Goal: Information Seeking & Learning: Learn about a topic

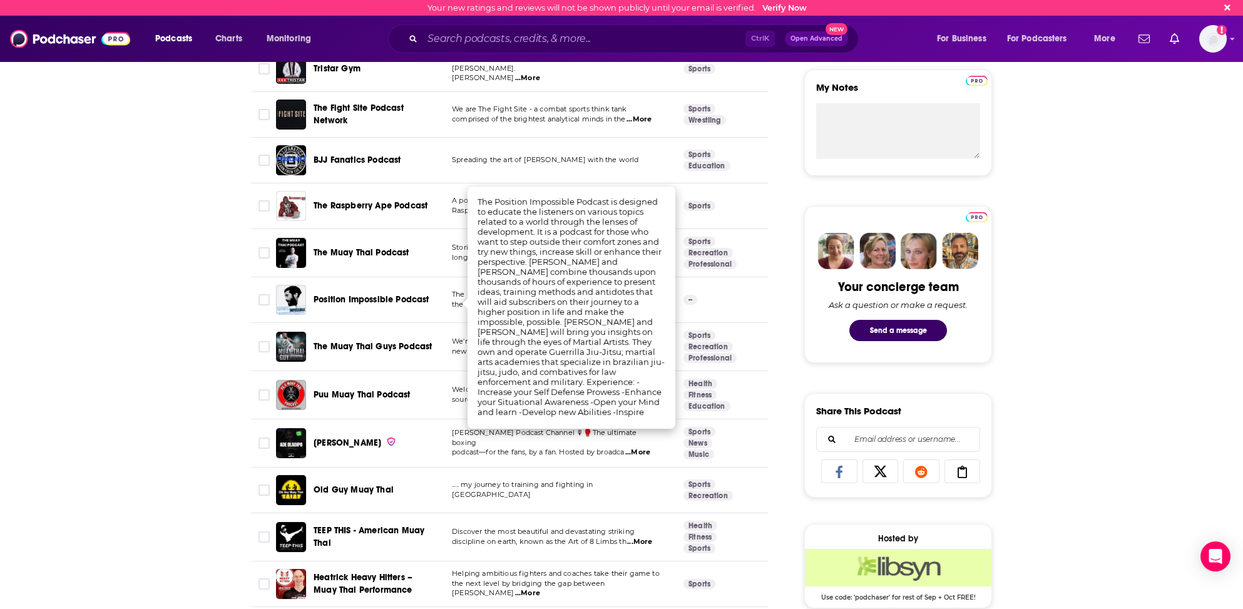
scroll to position [438, 0]
click at [484, 36] on input "Search podcasts, credits, & more..." at bounding box center [583, 39] width 323 height 20
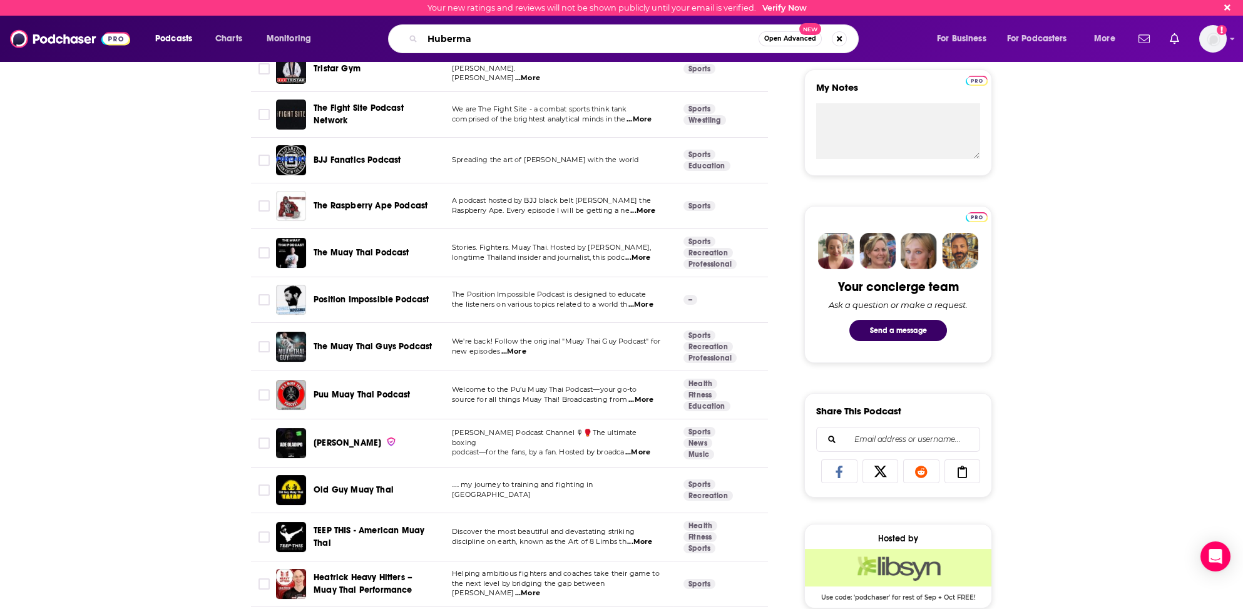
type input "Huberman"
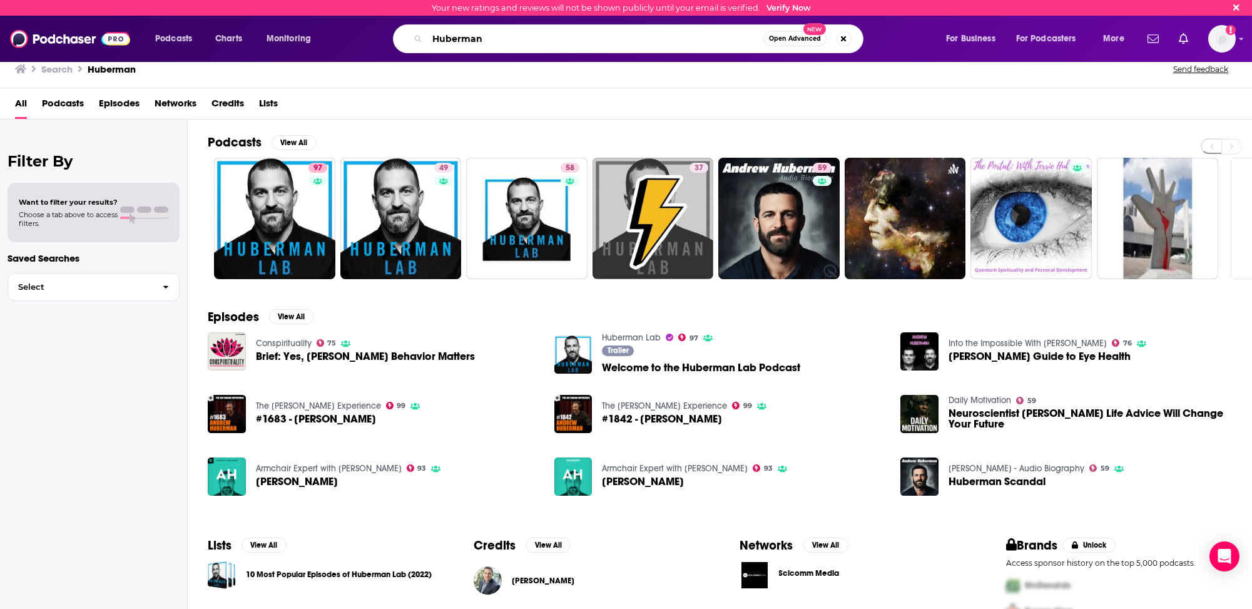
click at [444, 38] on input "Huberman" at bounding box center [595, 39] width 336 height 20
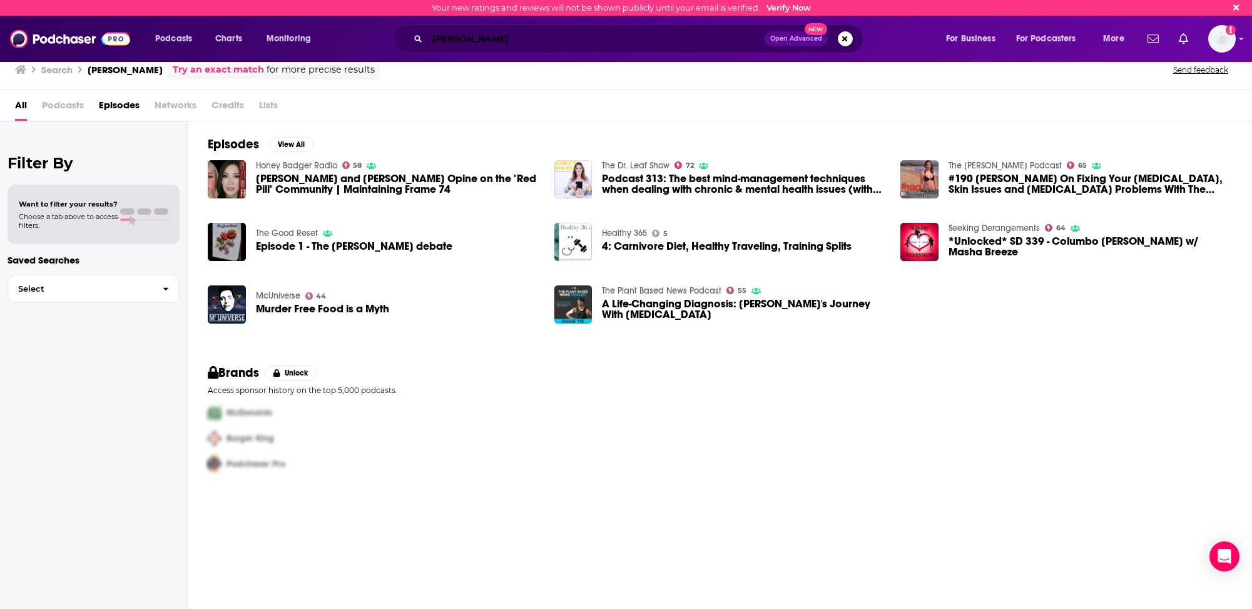
click at [468, 38] on input "[PERSON_NAME]" at bounding box center [595, 39] width 337 height 20
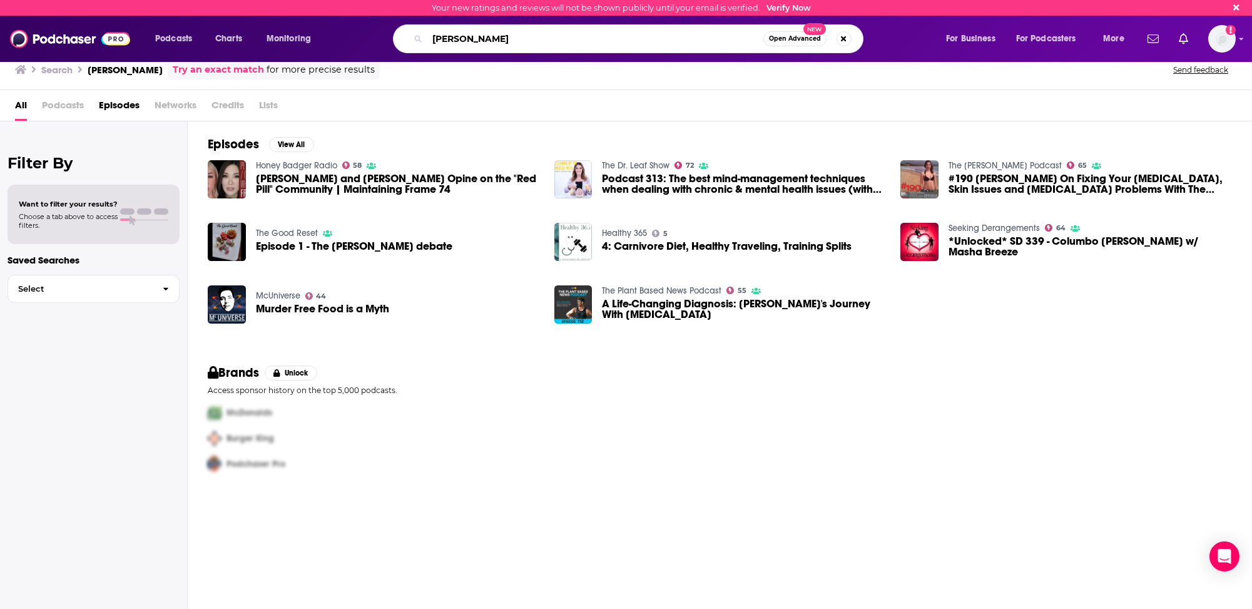
type input "[PERSON_NAME]"
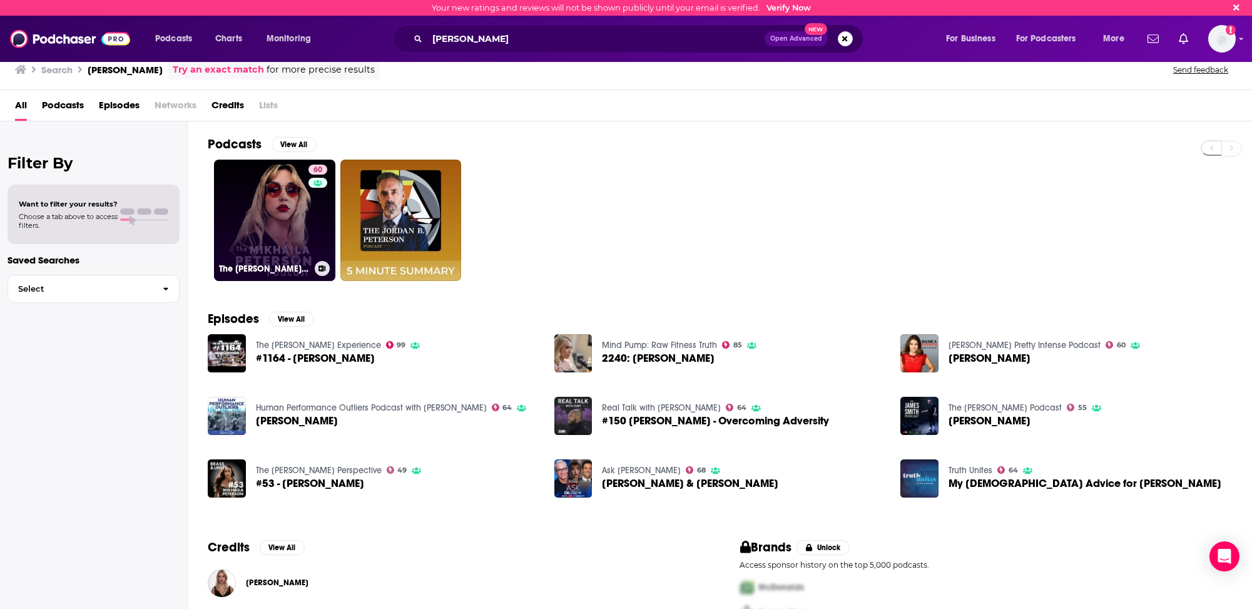
click at [242, 191] on link "60 The [PERSON_NAME] Podcast" at bounding box center [274, 220] width 121 height 121
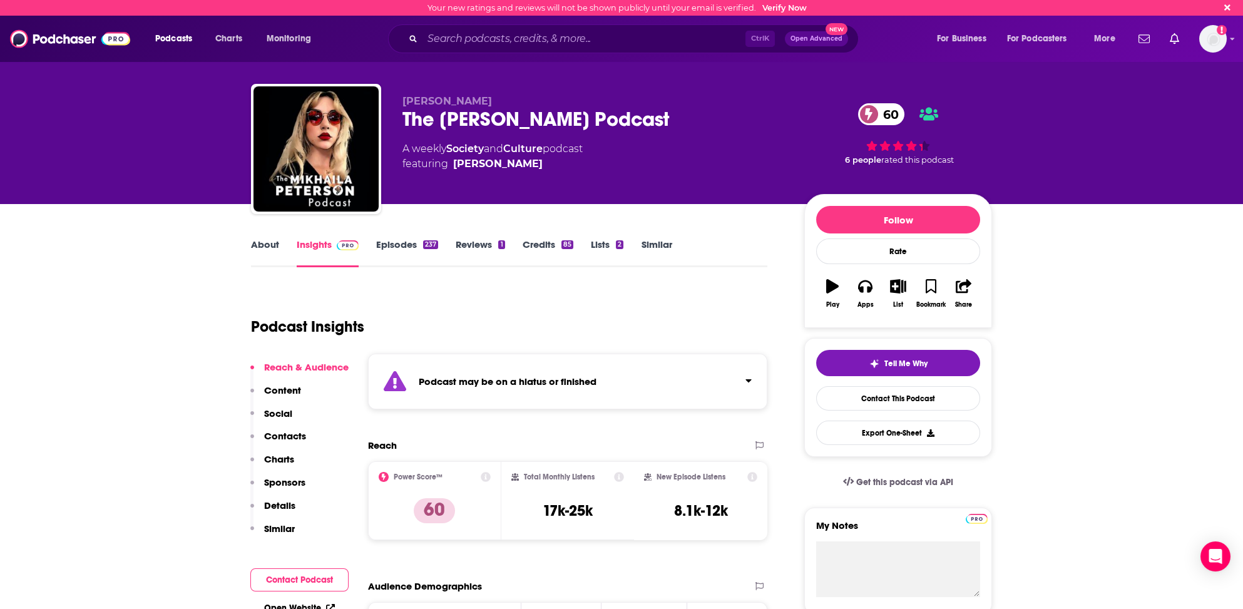
scroll to position [63, 0]
